Goal: Purchase product/service

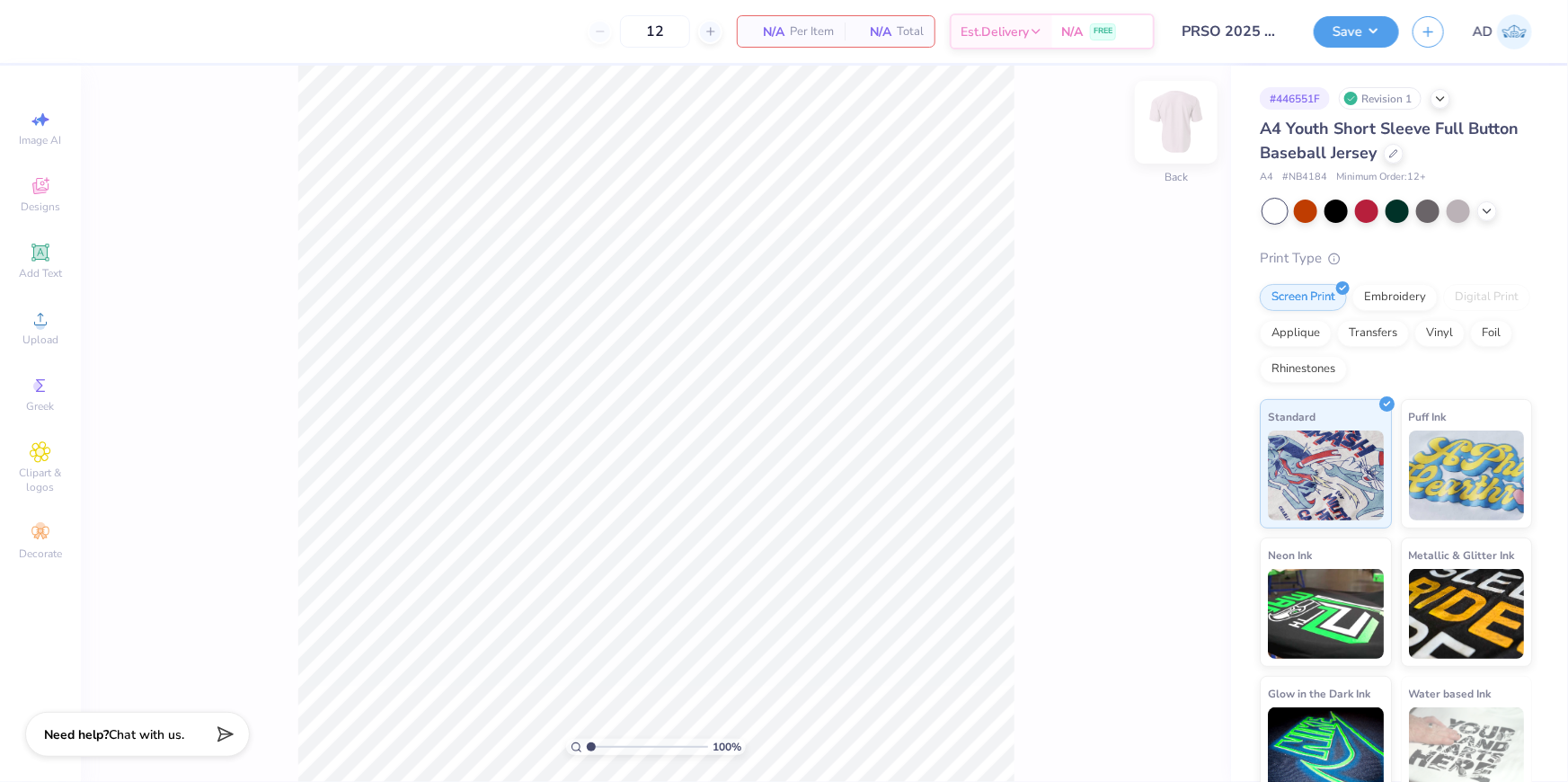
click at [1177, 137] on img at bounding box center [1175, 121] width 72 height 72
click at [32, 270] on span "Add Text" at bounding box center [40, 274] width 43 height 15
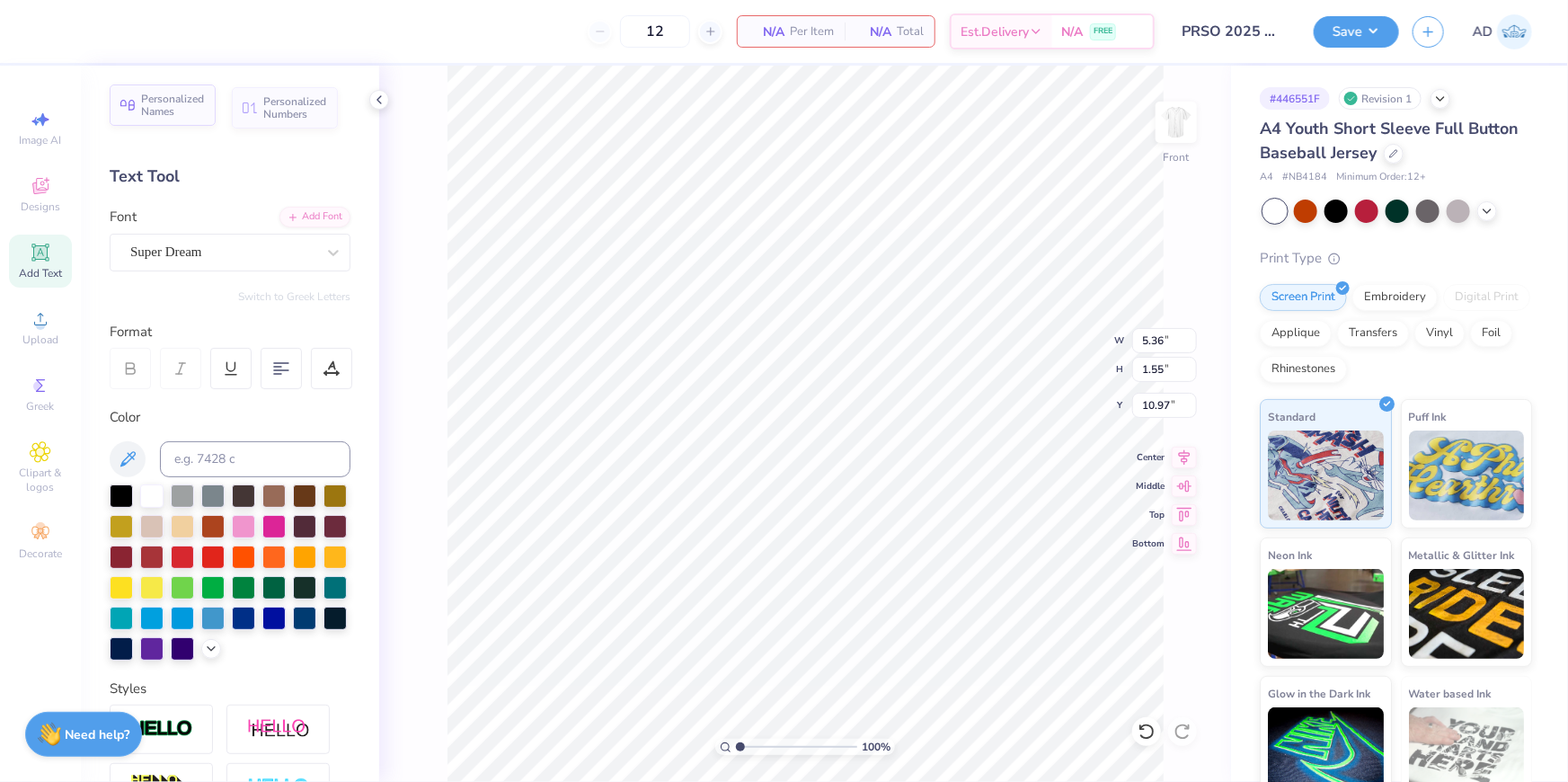
click at [178, 109] on span "Personalized Names" at bounding box center [173, 105] width 64 height 25
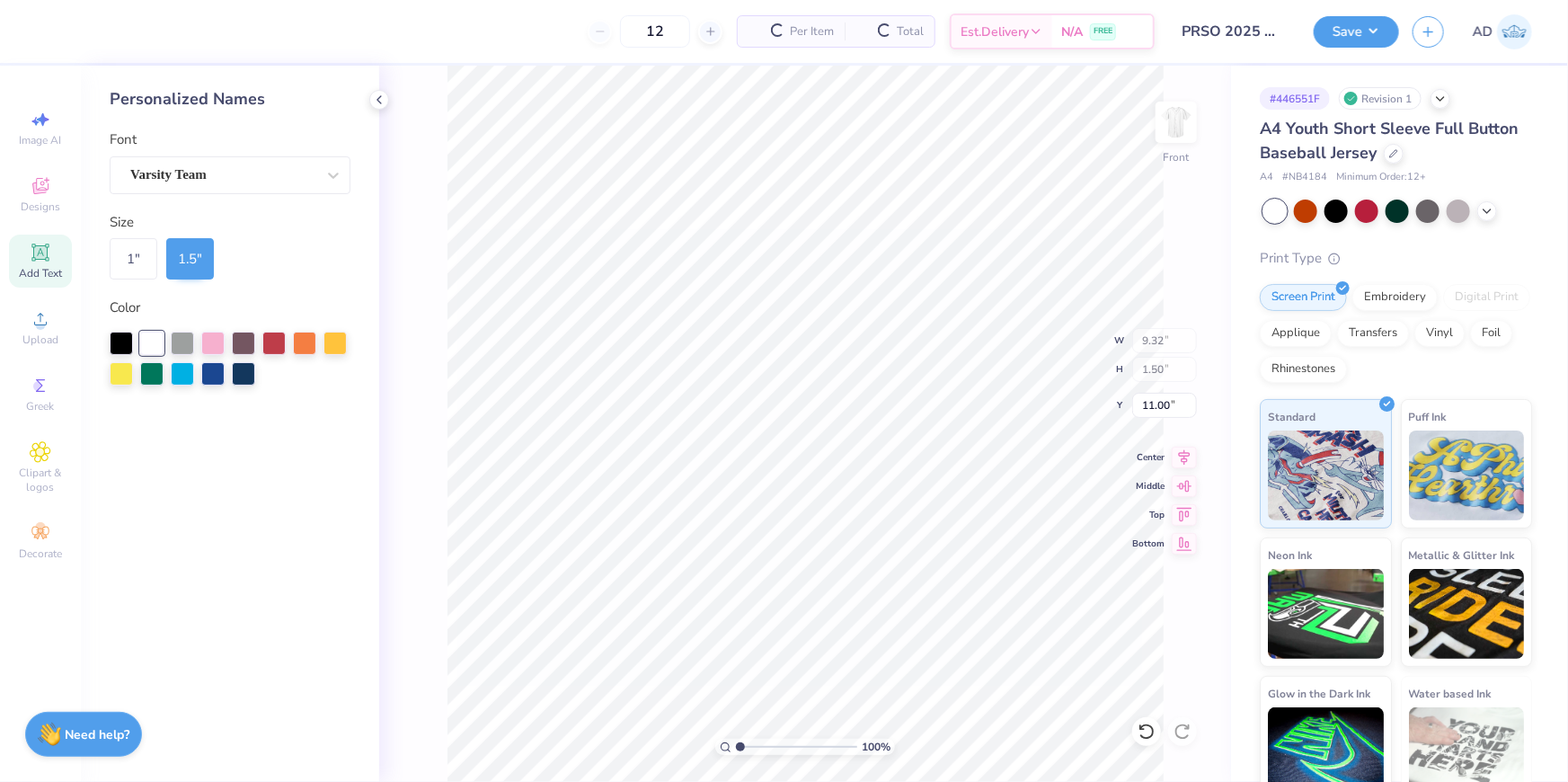
type input "9.32"
type input "1.50"
click at [235, 421] on div "Personalized Names Font Varsity Team Size 1 " 1.5 " Color" at bounding box center [230, 424] width 298 height 717
click at [329, 347] on div at bounding box center [336, 342] width 24 height 24
type input "6.02"
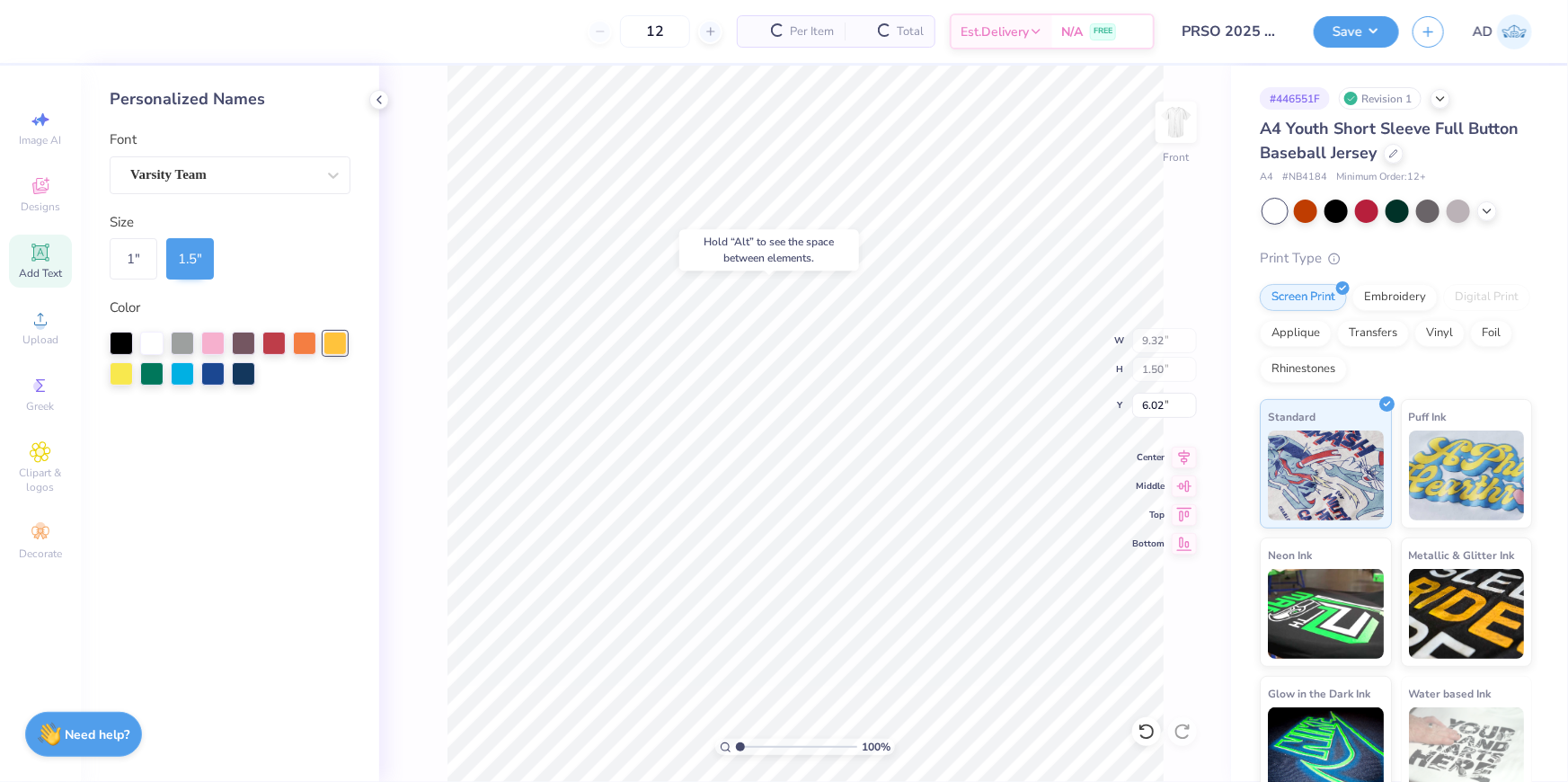
type input "5.36"
type input "1.55"
type input "10.97"
type input "4.56"
